Goal: Obtain resource: Download file/media

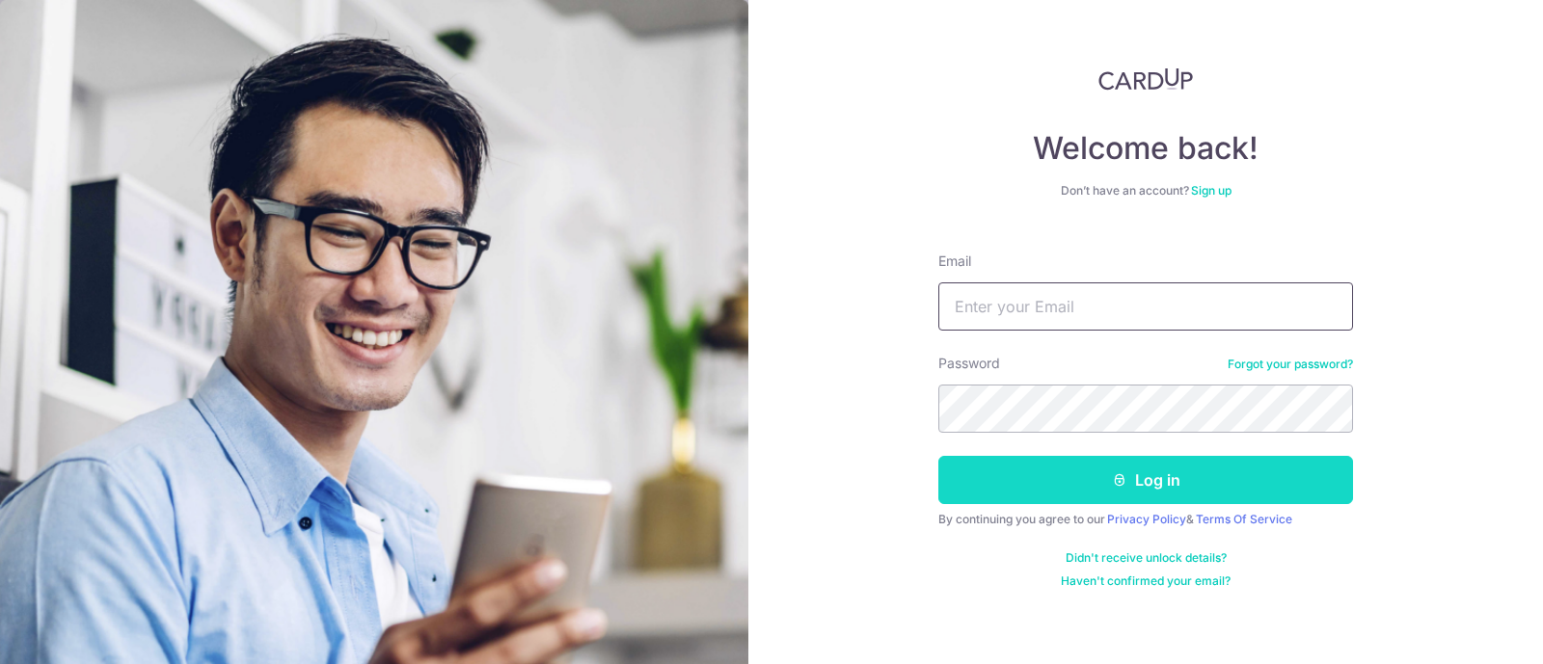
type input "[EMAIL_ADDRESS][DOMAIN_NAME]"
click at [1034, 474] on button "Log in" at bounding box center [1145, 480] width 415 height 48
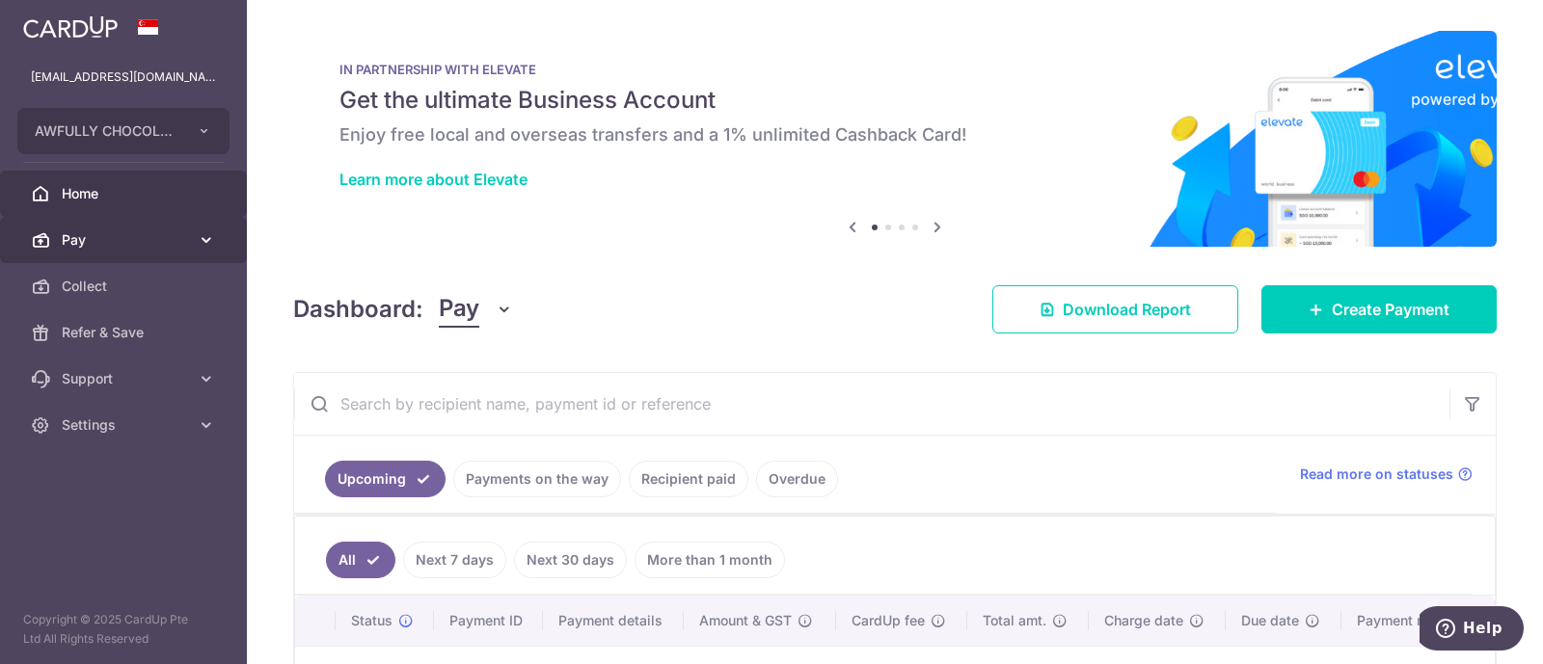
click at [183, 244] on span "Pay" at bounding box center [125, 239] width 127 height 19
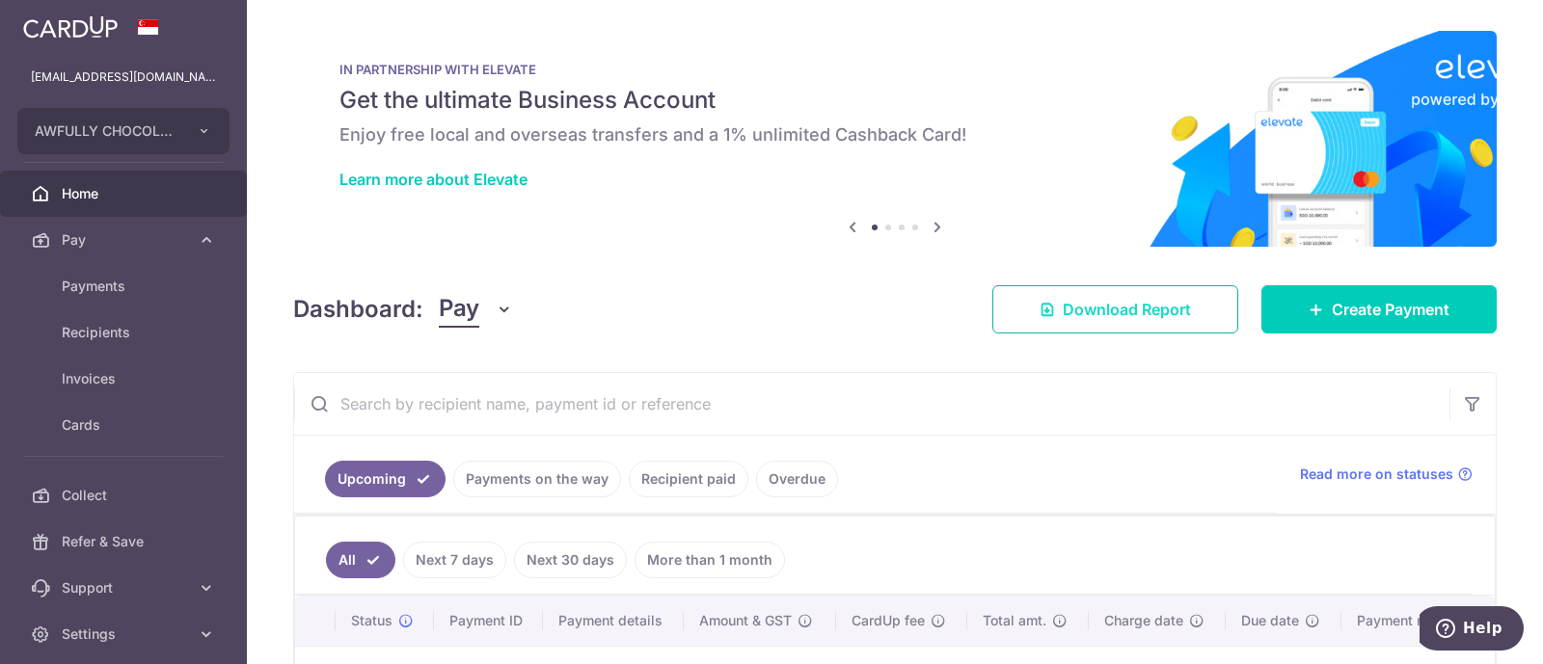
click at [1084, 309] on span "Download Report" at bounding box center [1126, 309] width 128 height 23
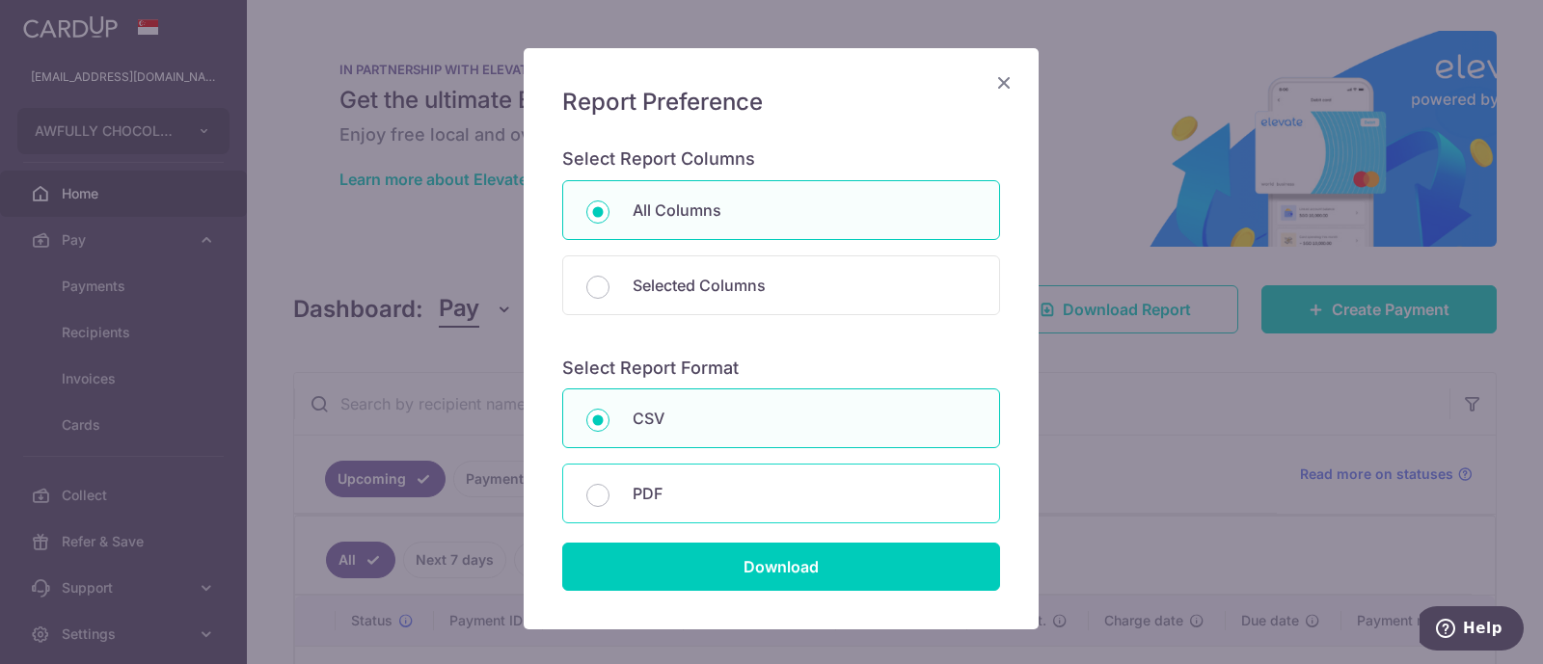
scroll to position [121, 0]
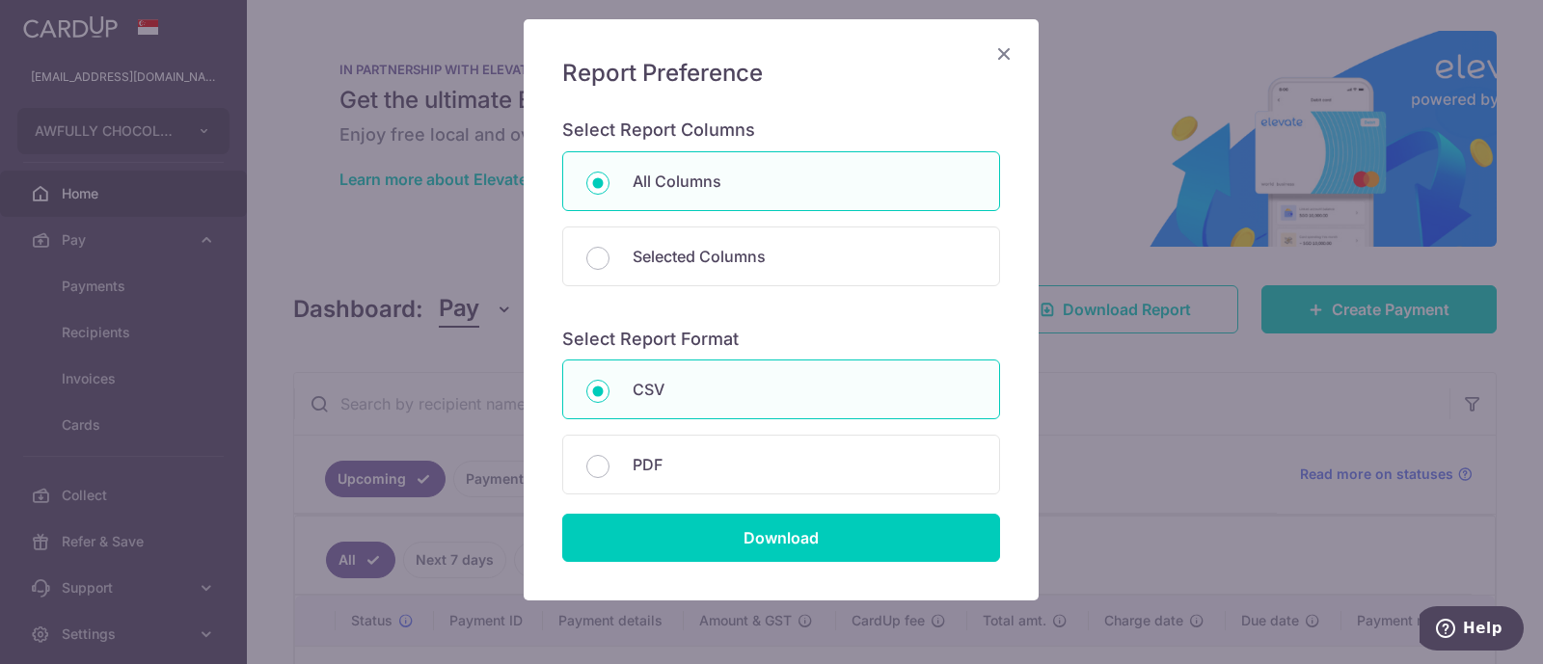
click at [998, 54] on icon "Close" at bounding box center [1003, 53] width 23 height 24
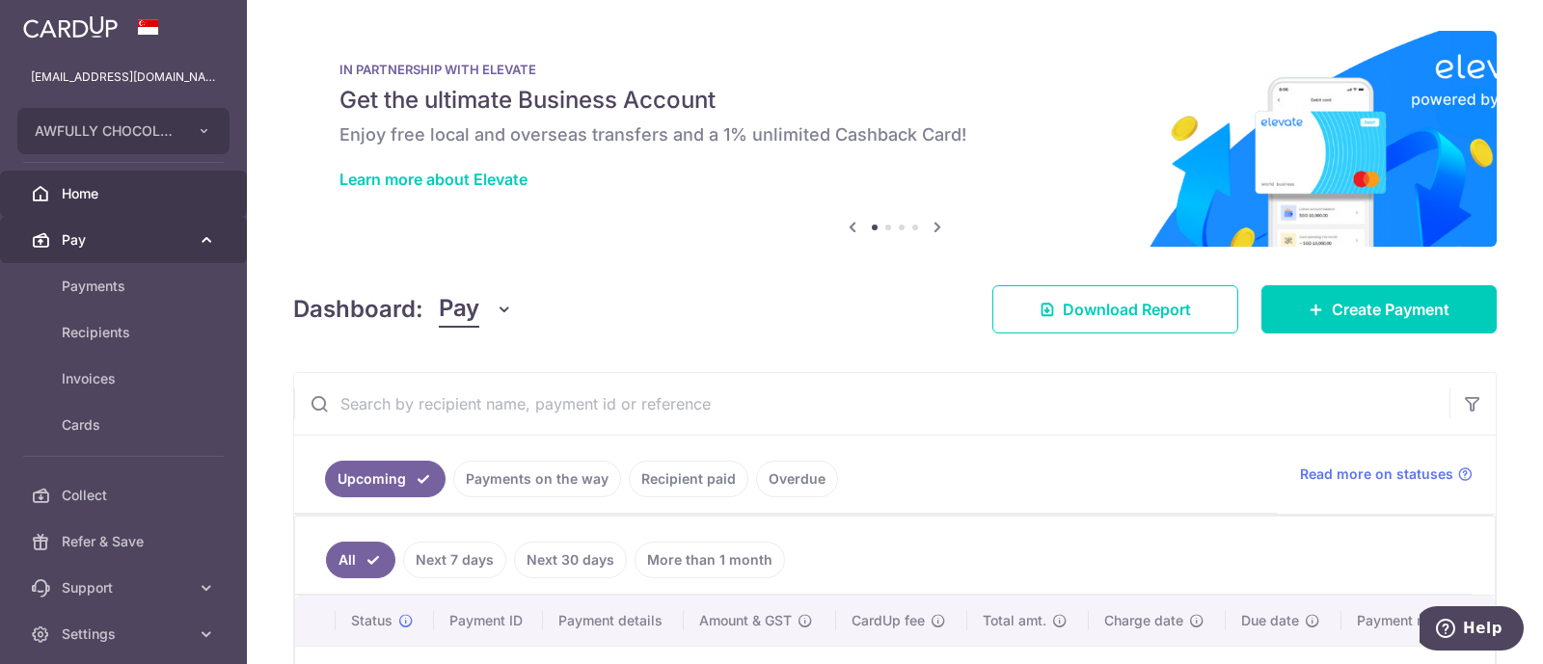
click at [150, 239] on span "Pay" at bounding box center [125, 239] width 127 height 19
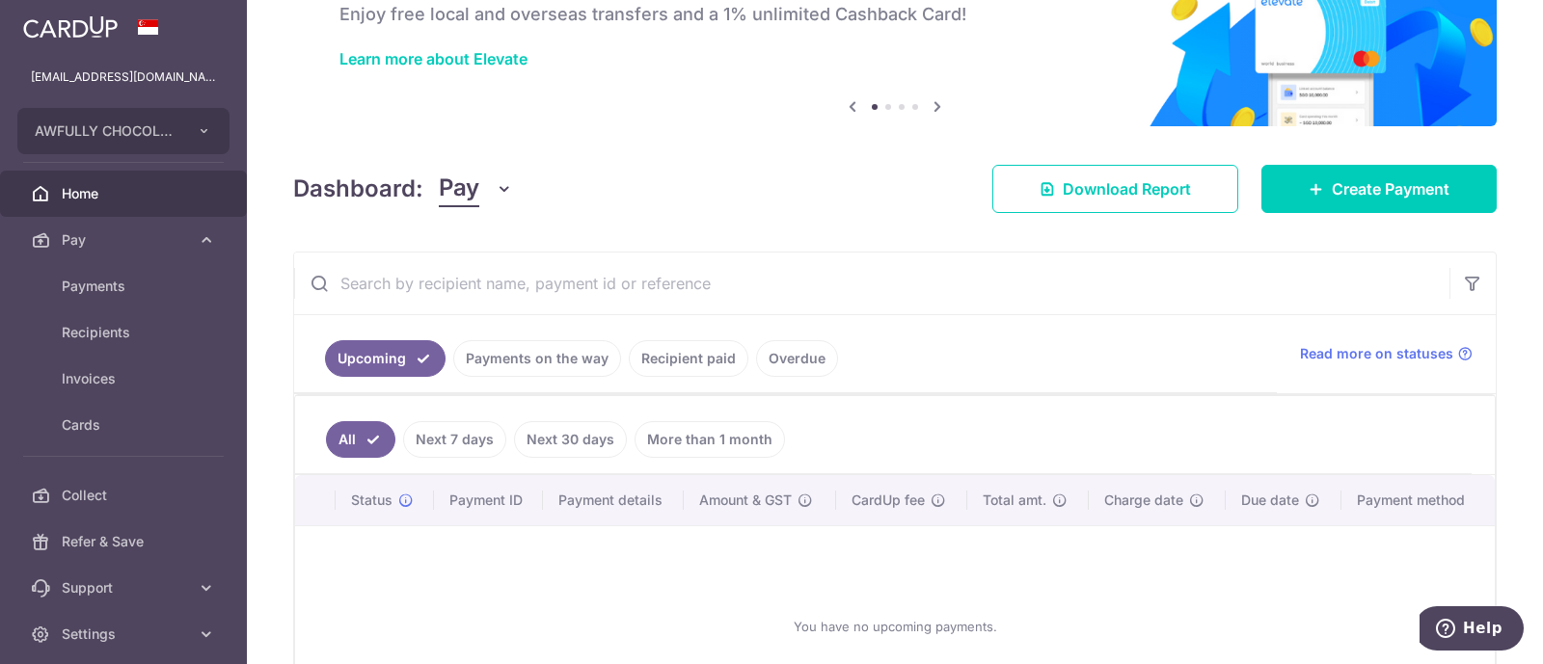
click at [684, 347] on link "Recipient paid" at bounding box center [689, 358] width 120 height 37
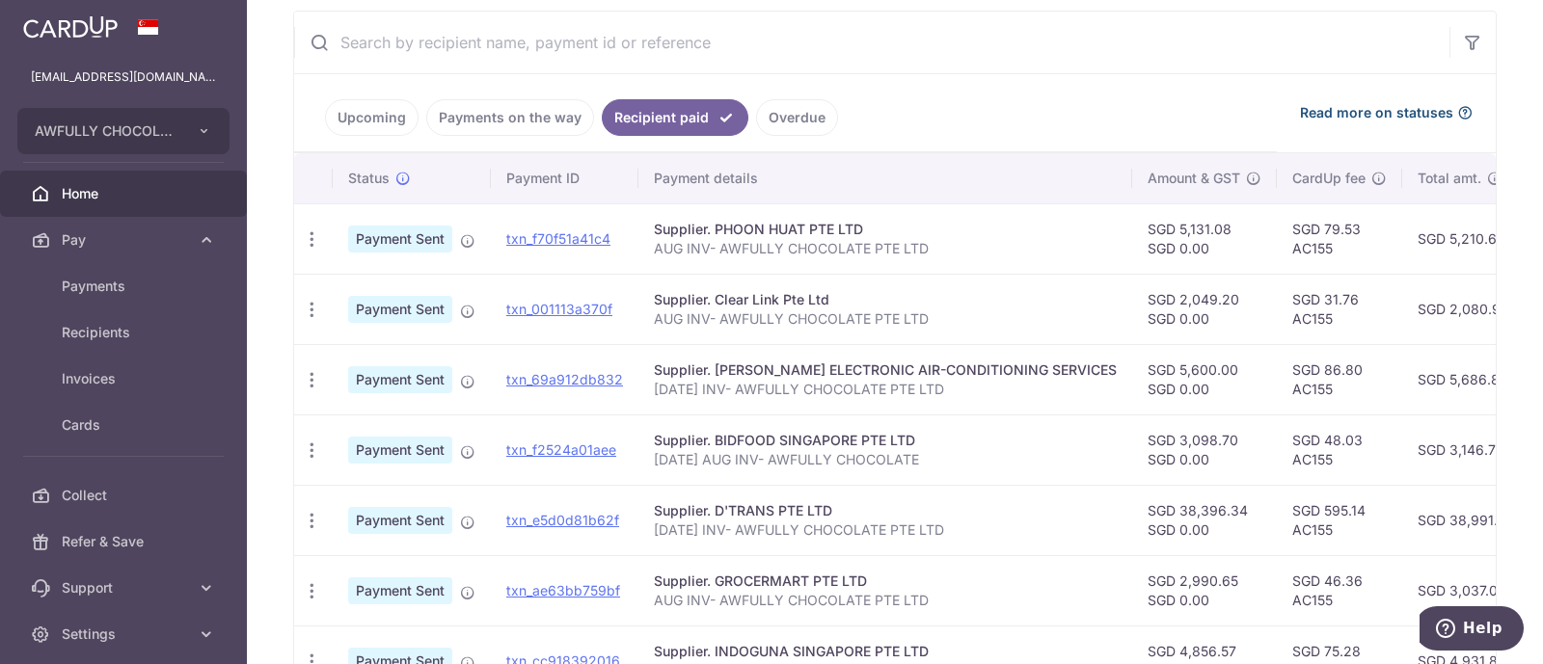
scroll to position [241, 0]
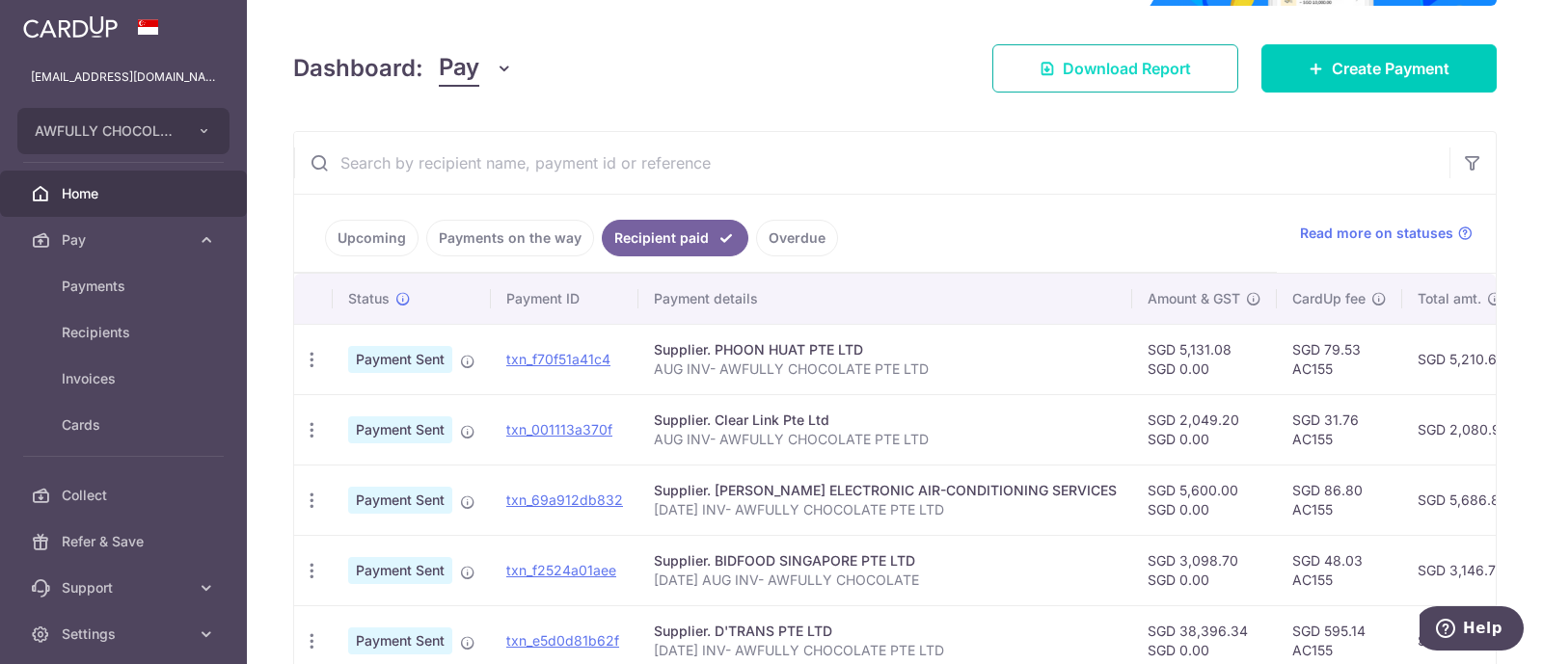
click at [1141, 78] on span "Download Report" at bounding box center [1126, 68] width 128 height 23
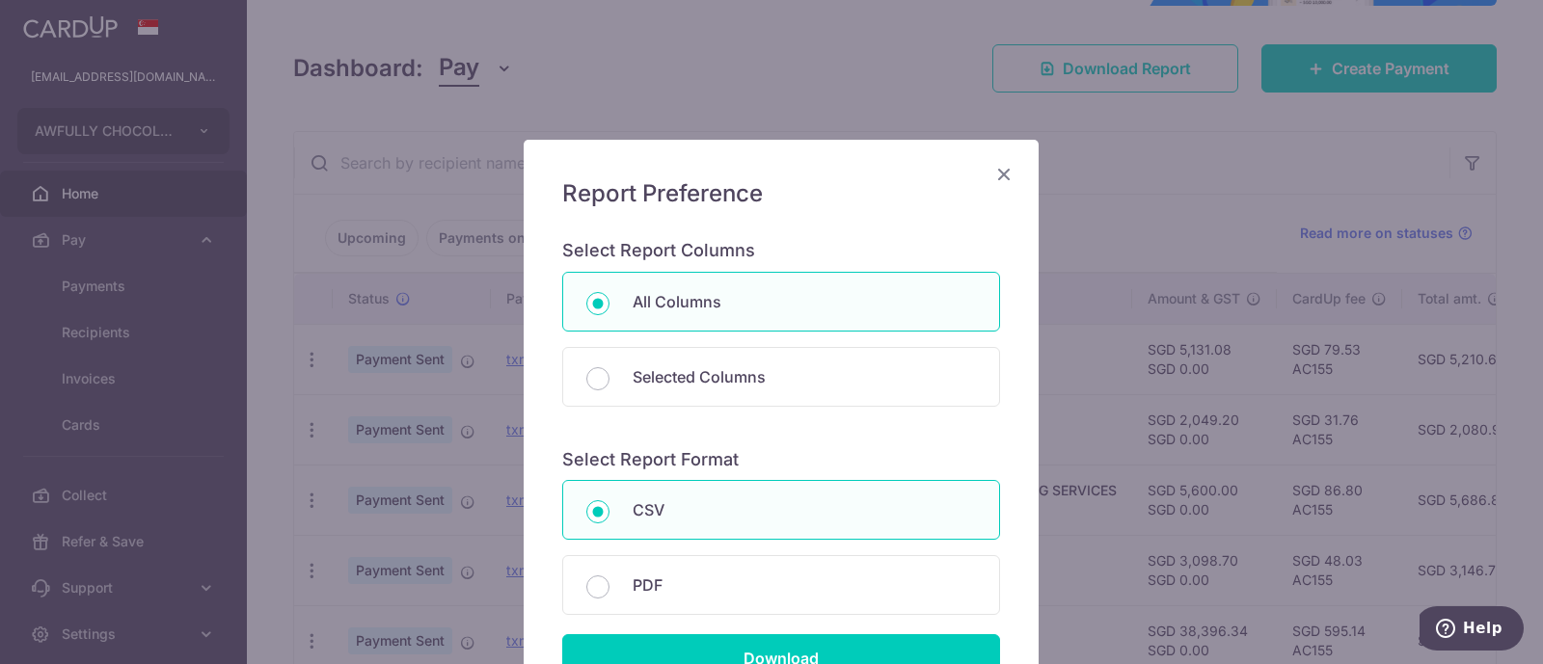
scroll to position [121, 0]
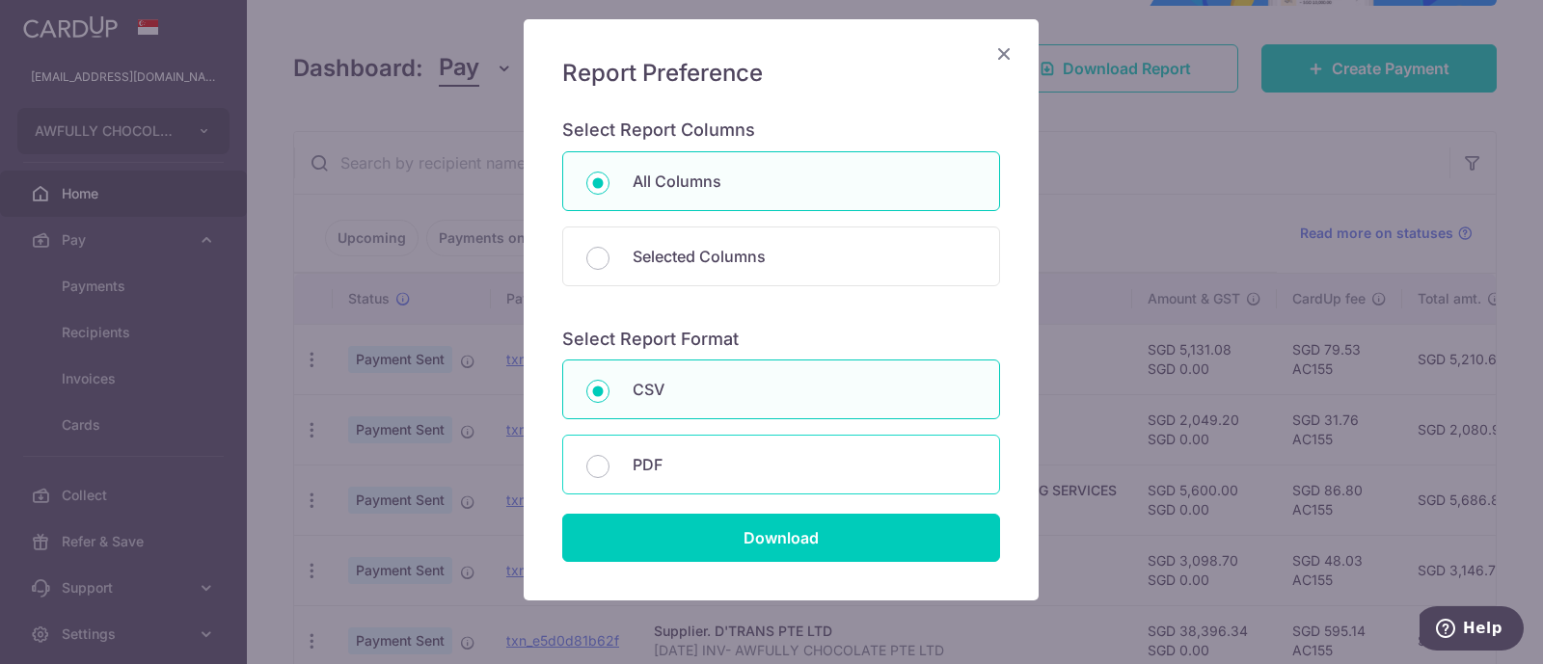
click at [652, 468] on p "PDF" at bounding box center [803, 464] width 343 height 23
click at [609, 468] on input "PDF" at bounding box center [597, 466] width 23 height 23
radio input "false"
radio input "true"
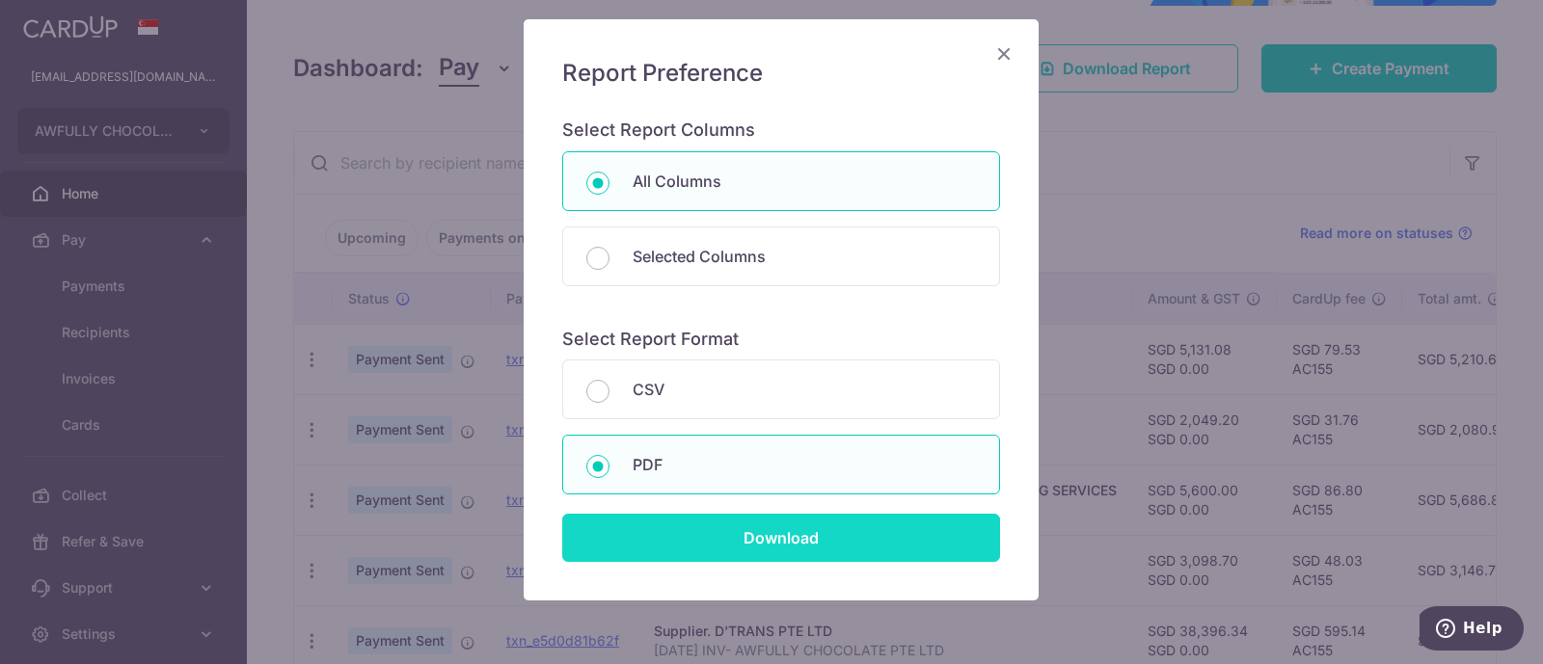
click at [739, 531] on input "Download" at bounding box center [781, 538] width 438 height 48
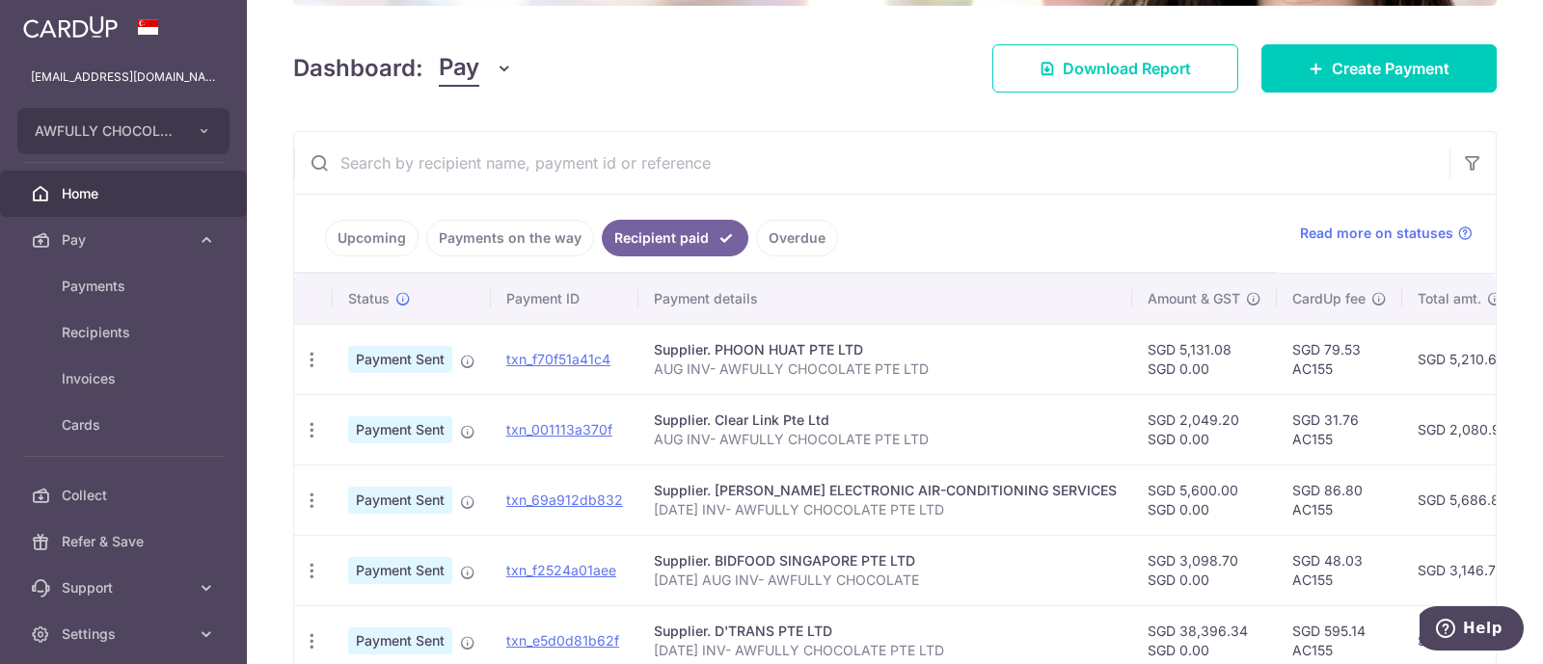
scroll to position [0, 0]
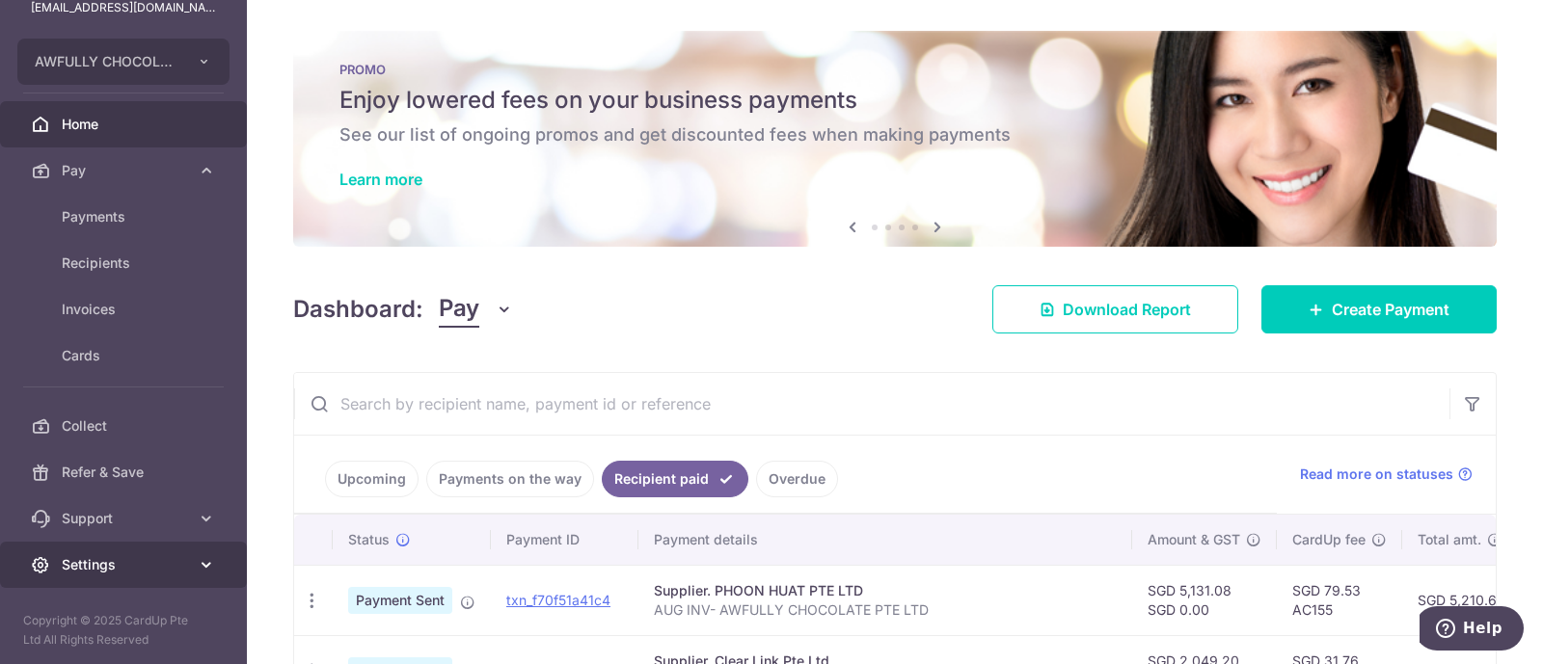
click at [117, 552] on link "Settings" at bounding box center [123, 565] width 247 height 46
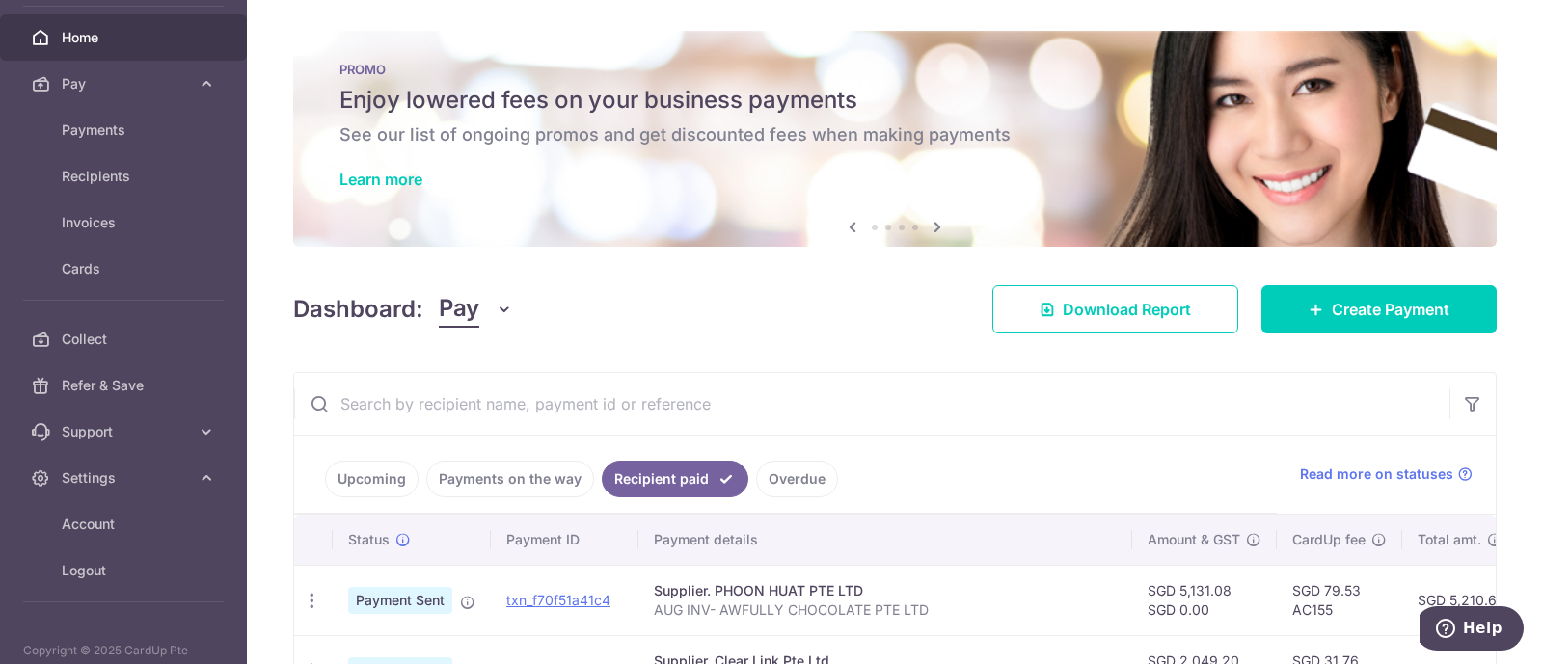
scroll to position [186, 0]
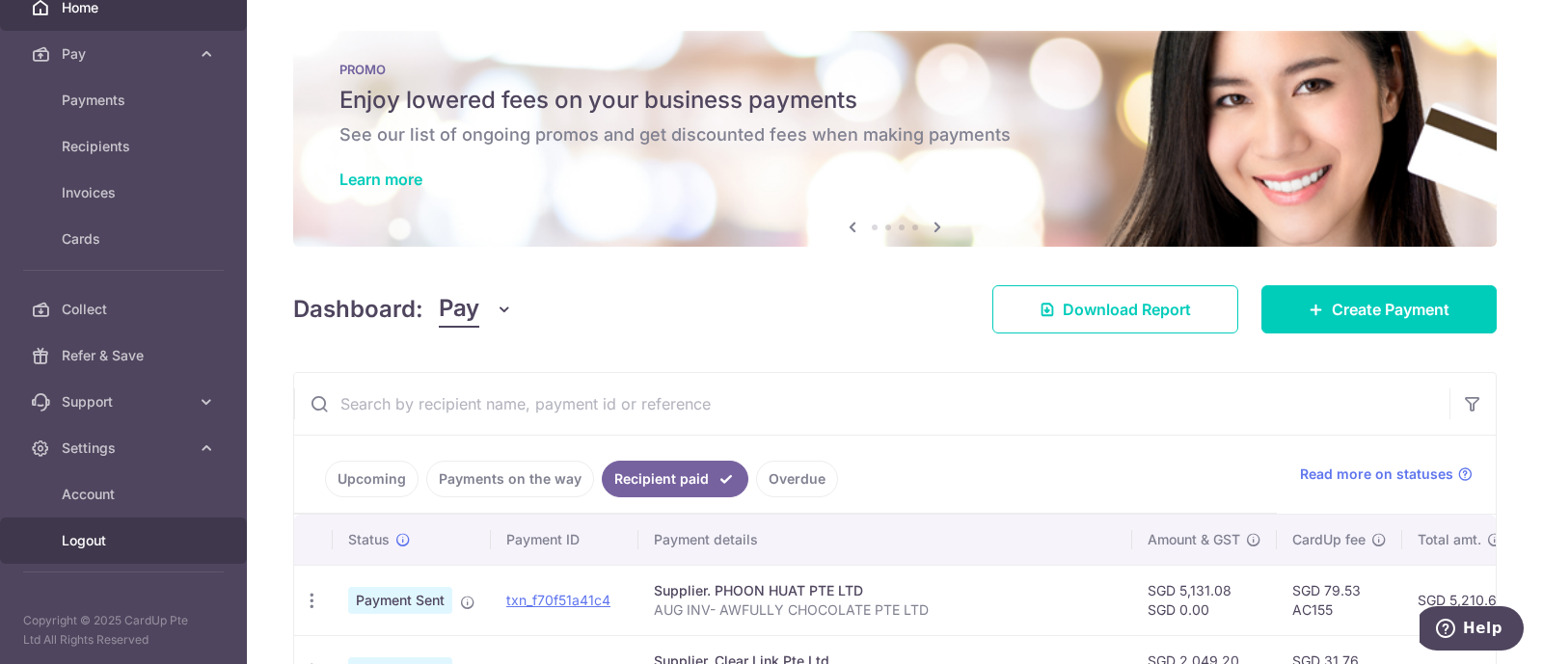
click at [107, 540] on span "Logout" at bounding box center [125, 540] width 127 height 19
